Goal: Find specific page/section

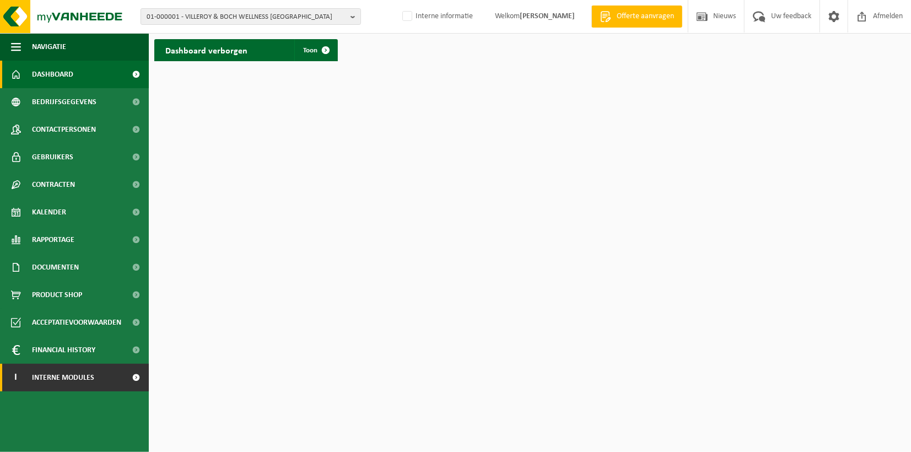
click at [94, 376] on link "I Interne modules" at bounding box center [74, 378] width 149 height 28
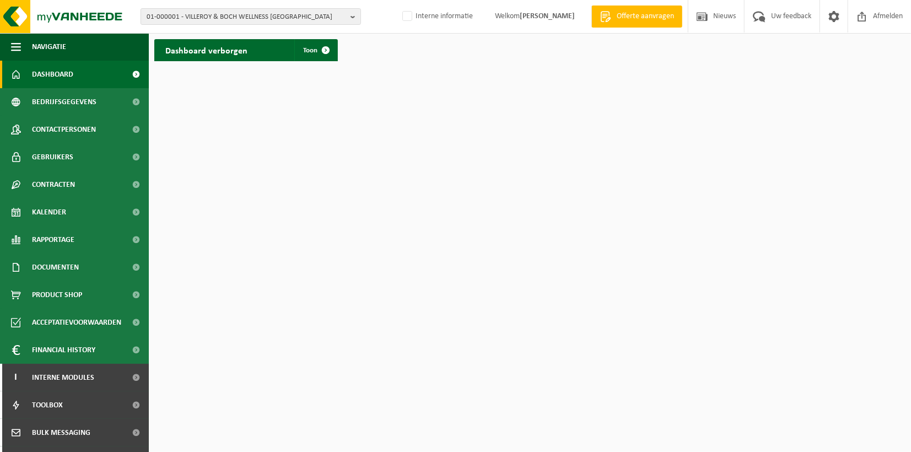
scroll to position [104, 0]
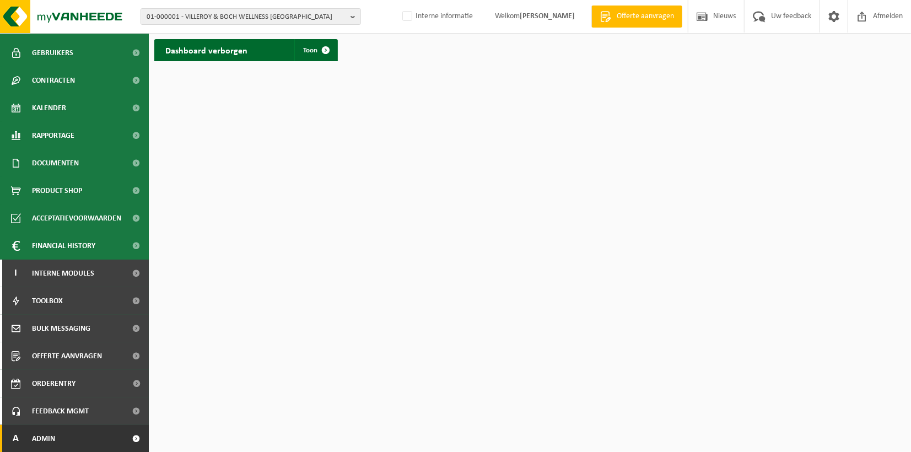
click at [66, 428] on link "A Admin" at bounding box center [74, 439] width 149 height 28
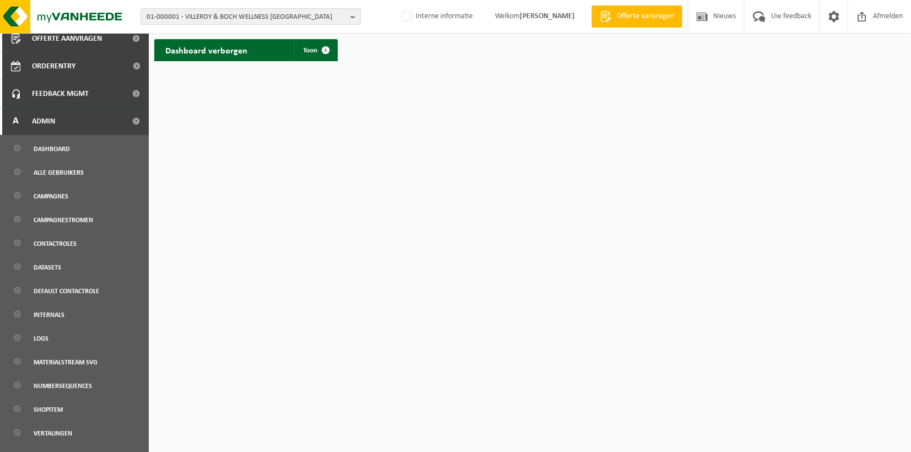
scroll to position [425, 0]
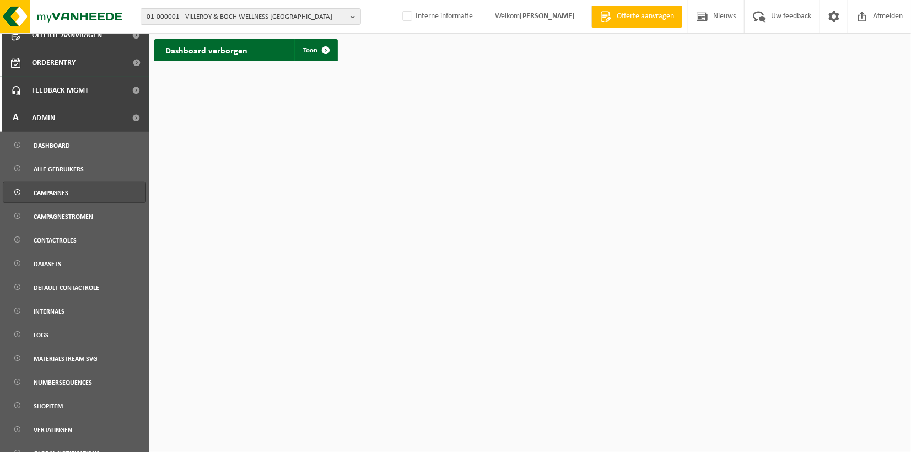
click at [60, 197] on span "Campagnes" at bounding box center [51, 192] width 35 height 21
